Goal: Transaction & Acquisition: Subscribe to service/newsletter

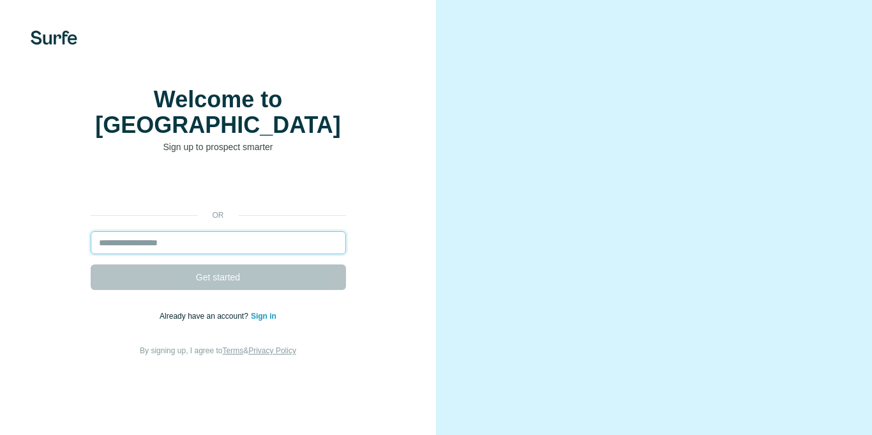
click at [230, 235] on input "email" at bounding box center [218, 242] width 255 height 23
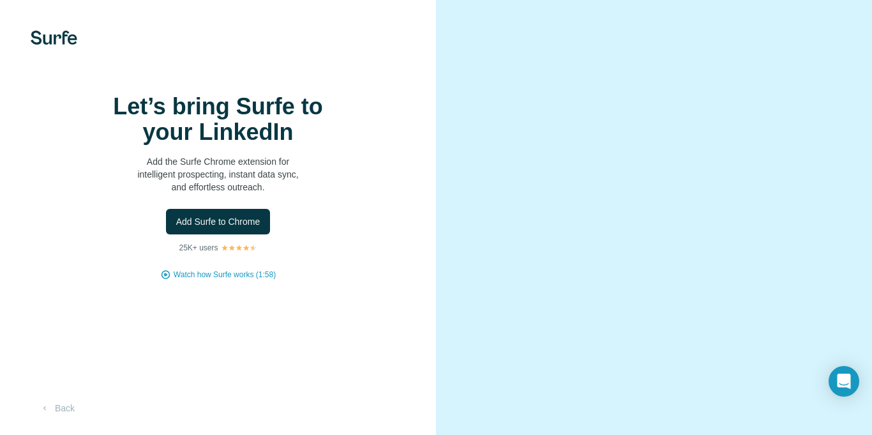
scroll to position [34, 0]
